Goal: Information Seeking & Learning: Find specific fact

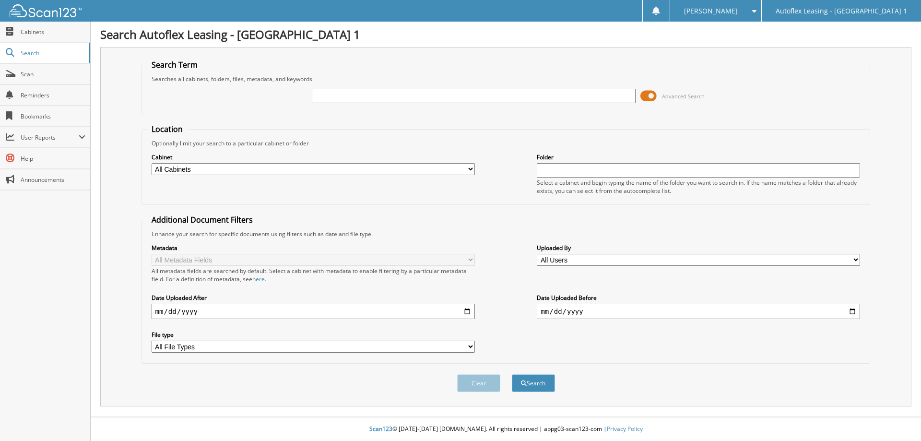
click at [471, 95] on input "text" at bounding box center [473, 96] width 323 height 14
type input "A"
type input "A43225"
click at [512, 374] on button "Search" at bounding box center [533, 383] width 43 height 18
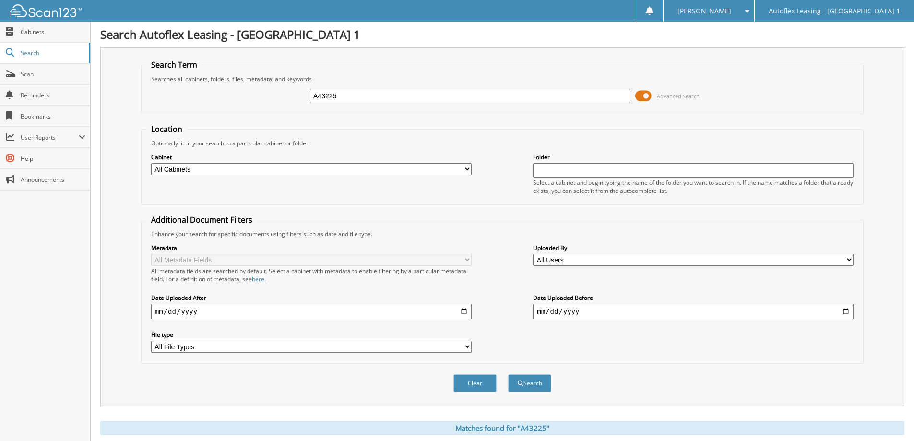
drag, startPoint x: 476, startPoint y: 385, endPoint x: 410, endPoint y: 236, distance: 162.9
click at [476, 385] on button "Clear" at bounding box center [474, 383] width 43 height 18
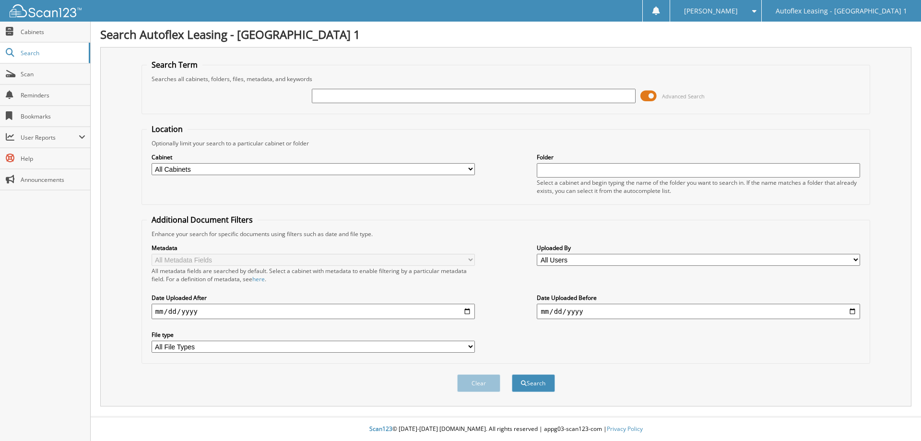
click at [329, 99] on input "text" at bounding box center [473, 96] width 323 height 14
type input "105652"
click at [512, 374] on button "Search" at bounding box center [533, 383] width 43 height 18
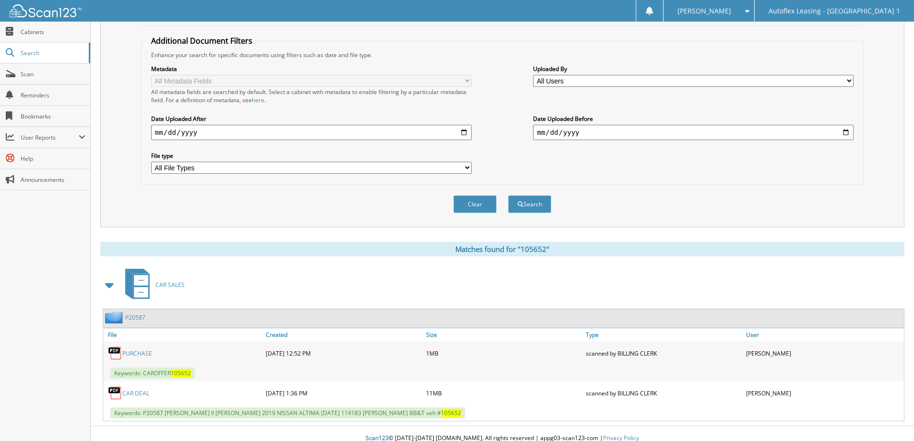
scroll to position [188, 0]
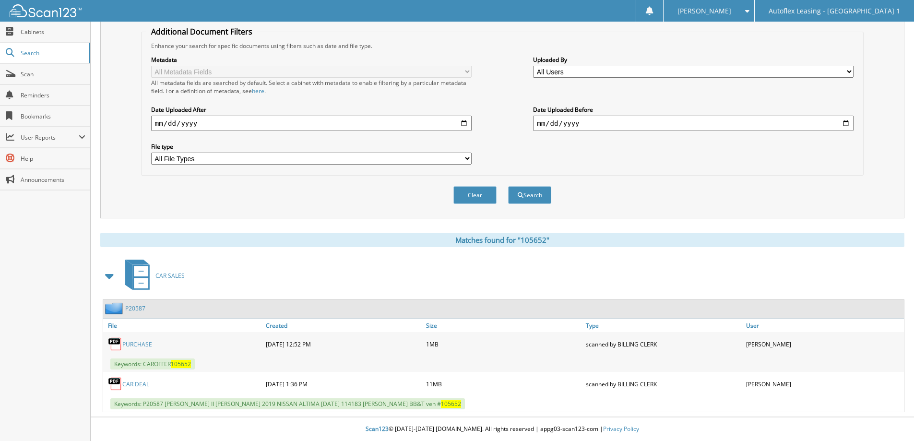
click at [136, 308] on link "P20587" at bounding box center [135, 308] width 20 height 8
